Goal: Find specific page/section

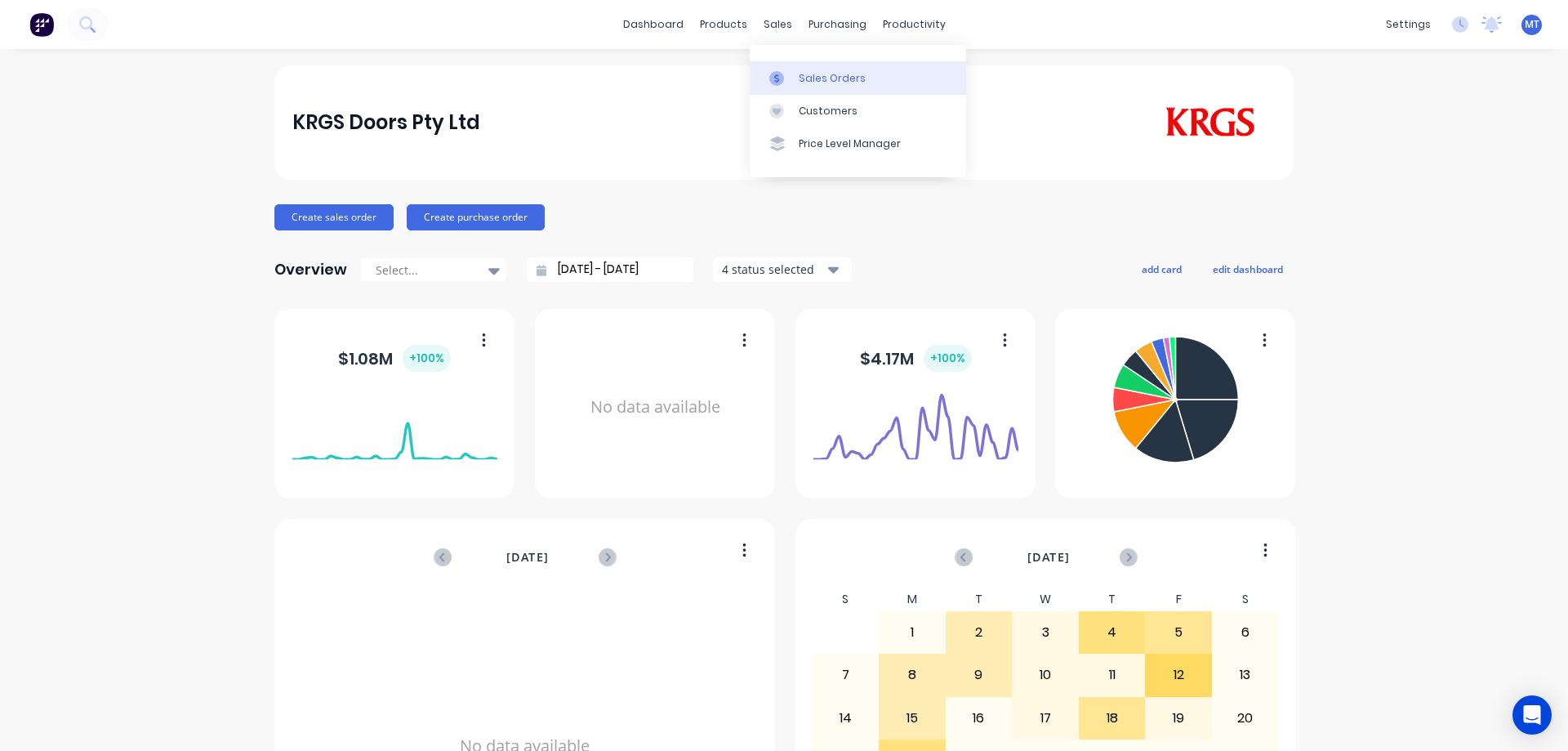
click at [804, 72] on div "Sales Orders" at bounding box center [832, 78] width 67 height 15
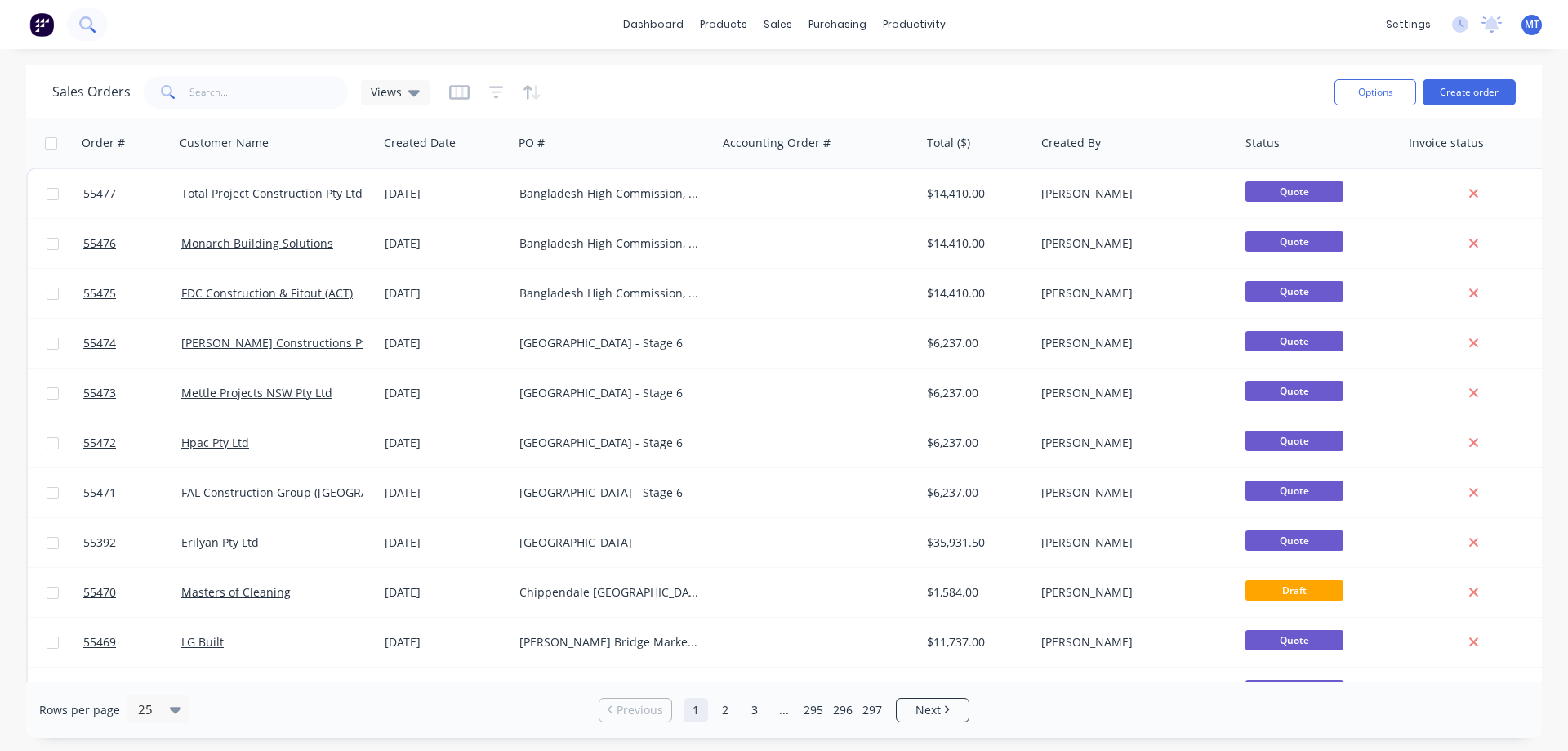
click at [92, 22] on icon at bounding box center [87, 24] width 15 height 15
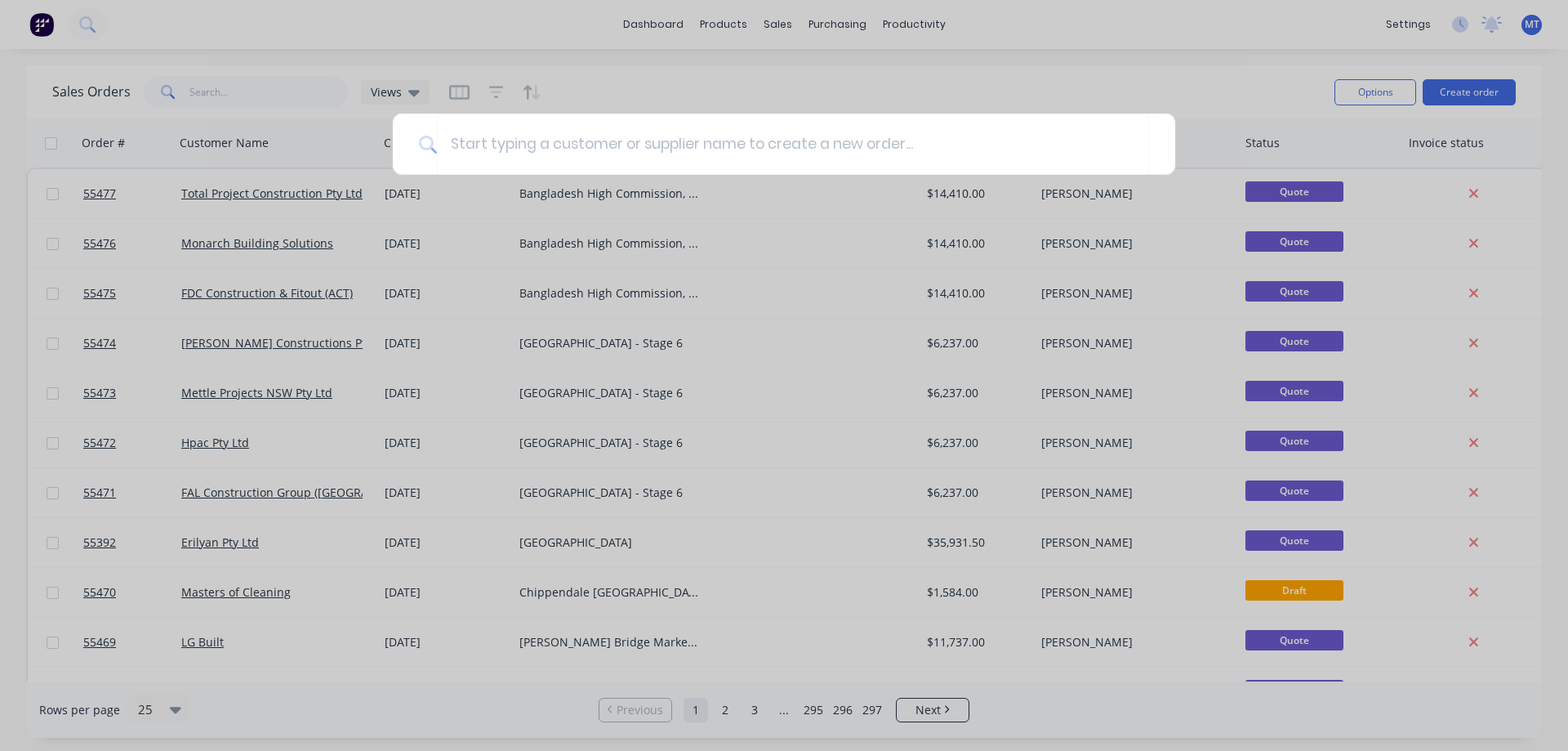
click at [281, 86] on div at bounding box center [784, 376] width 1568 height 751
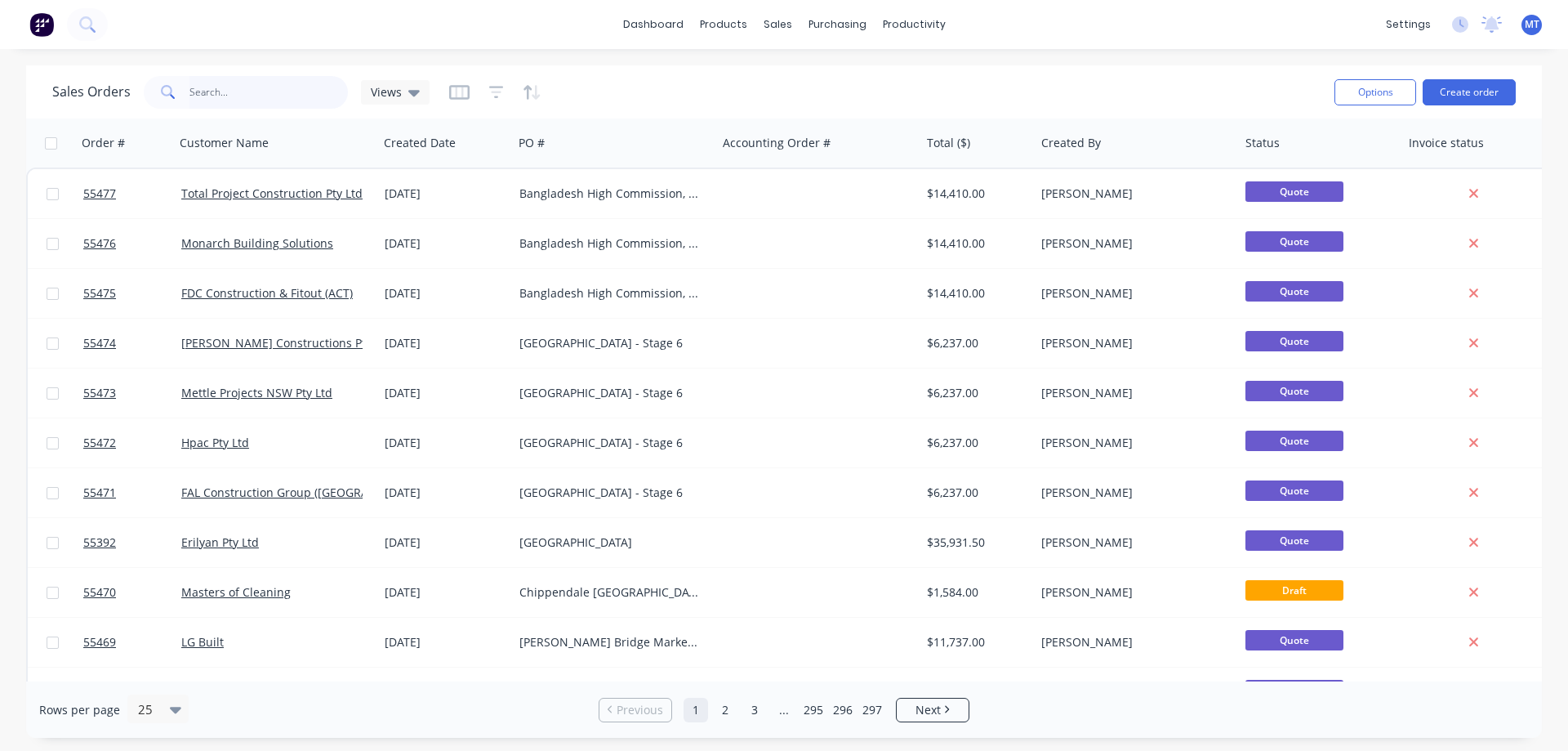
click at [281, 83] on input "text" at bounding box center [269, 92] width 159 height 33
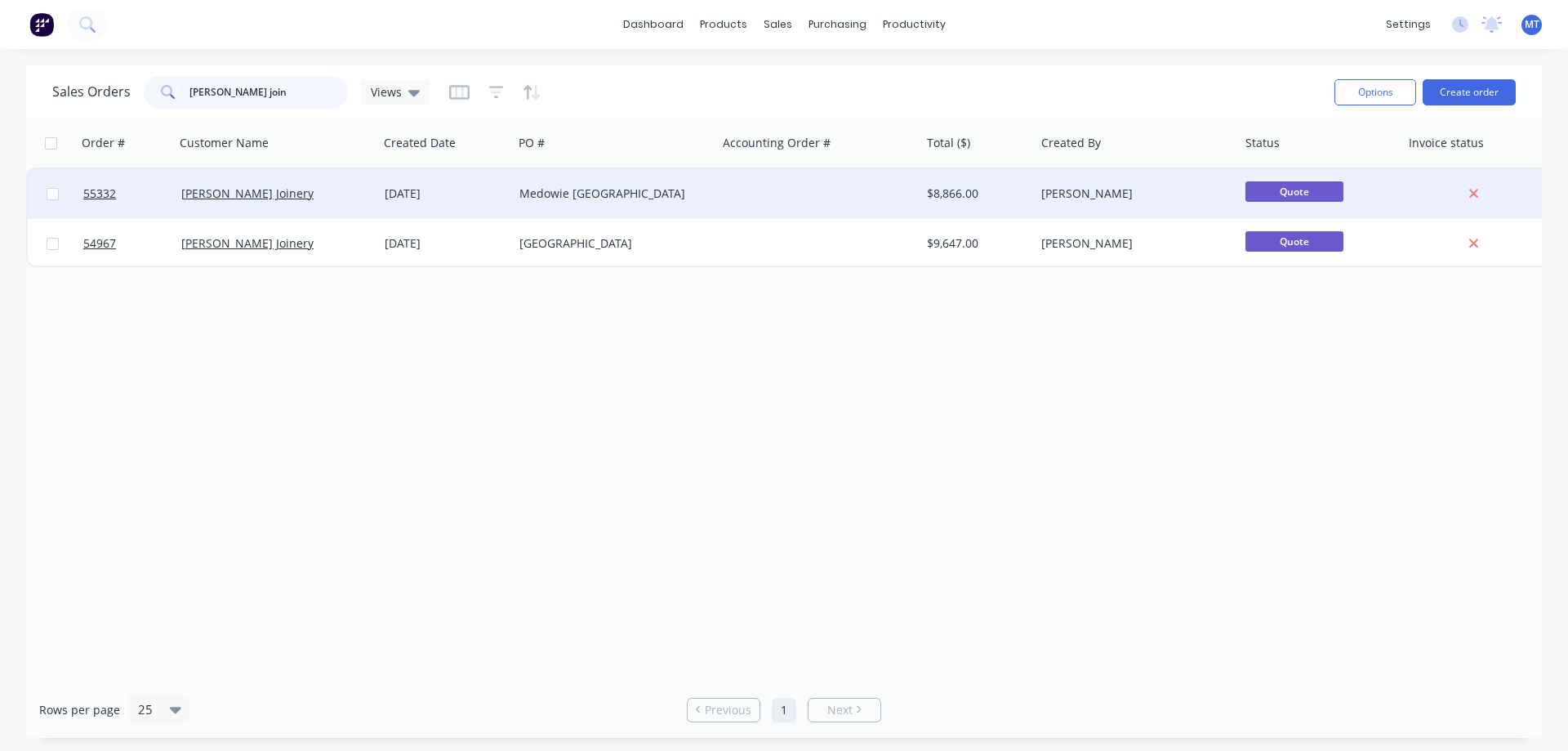
type input "[PERSON_NAME] join"
click at [311, 197] on div "[PERSON_NAME] Joinery" at bounding box center [272, 193] width 181 height 16
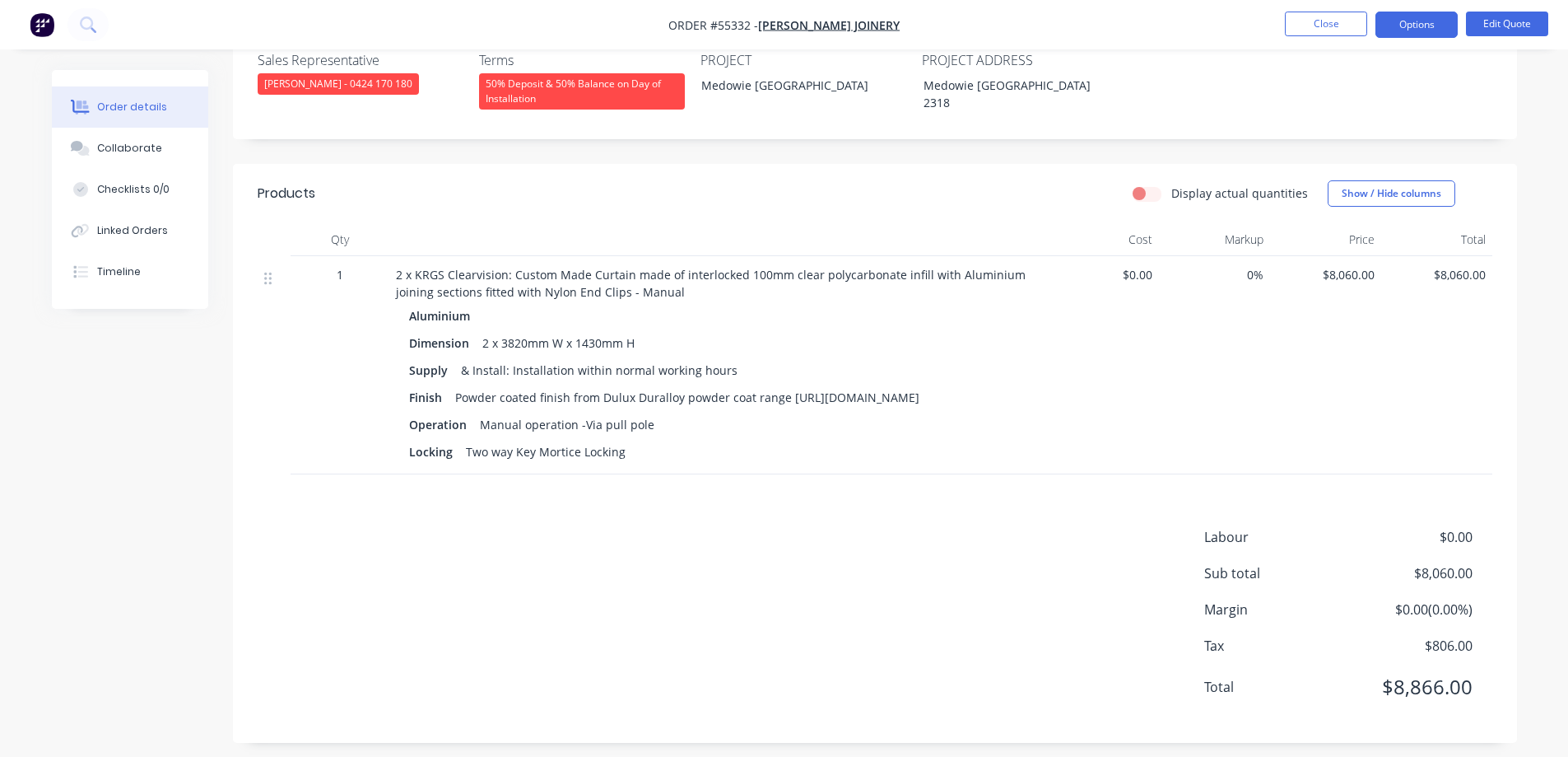
scroll to position [208, 0]
